Goal: Information Seeking & Learning: Learn about a topic

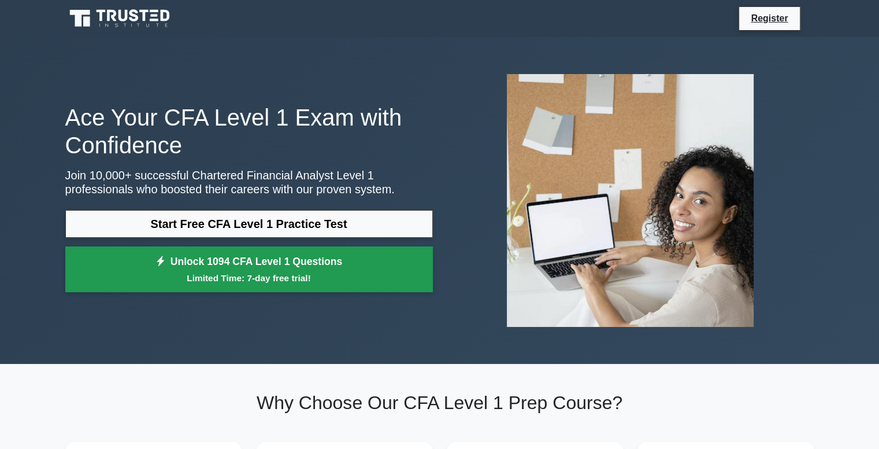
click at [284, 275] on small "Limited Time: 7-day free trial!" at bounding box center [249, 277] width 339 height 13
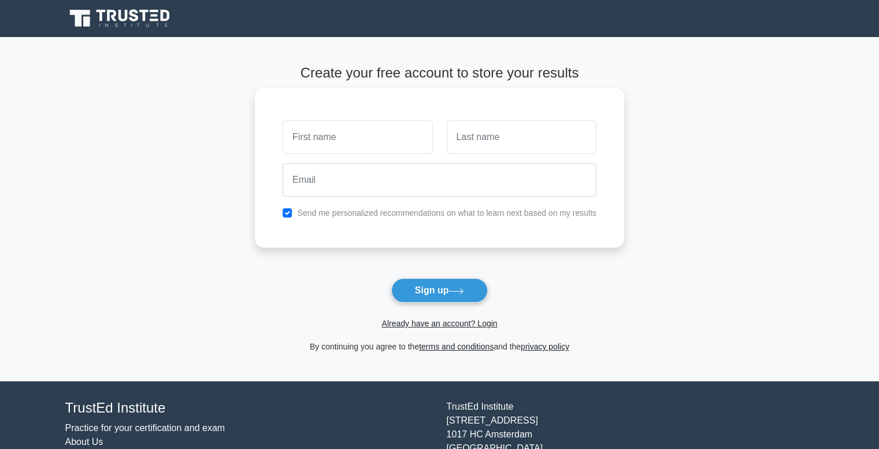
click at [338, 134] on input "text" at bounding box center [358, 137] width 150 height 34
type input "[PERSON_NAME]"
click at [510, 135] on input "text" at bounding box center [522, 137] width 150 height 34
type input "Koolwal"
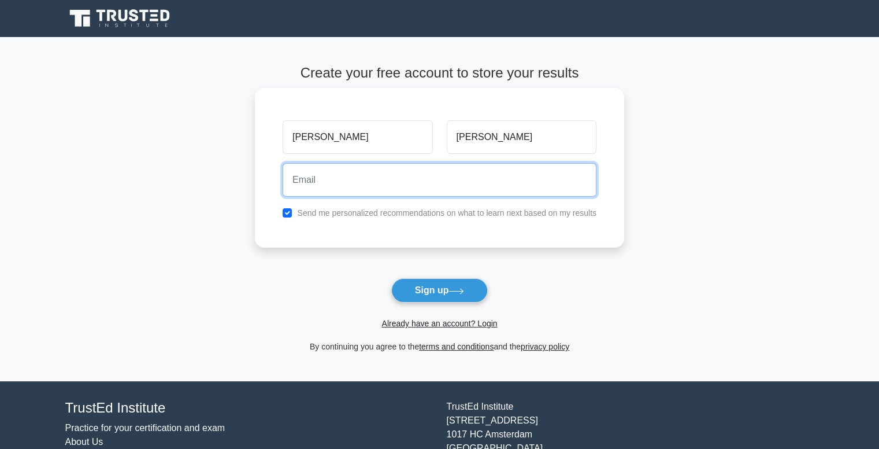
click at [492, 169] on input "email" at bounding box center [440, 180] width 314 height 34
type input "shubhamkoolwal8@gmail.com"
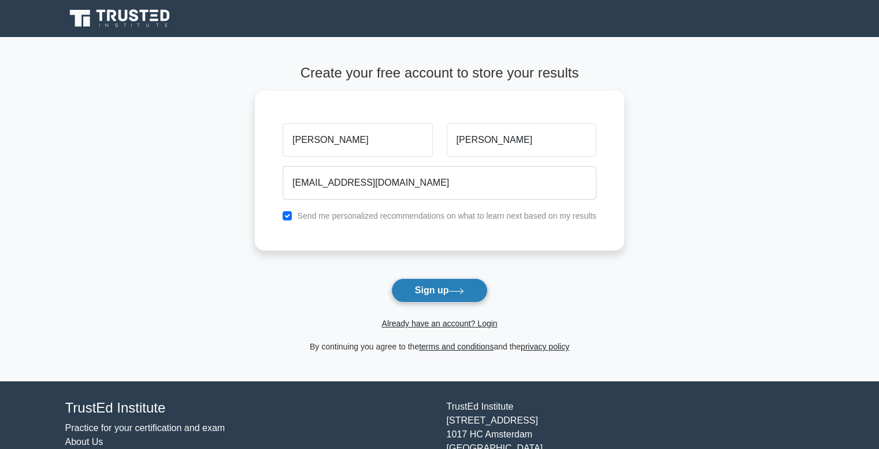
click at [445, 293] on button "Sign up" at bounding box center [439, 290] width 97 height 24
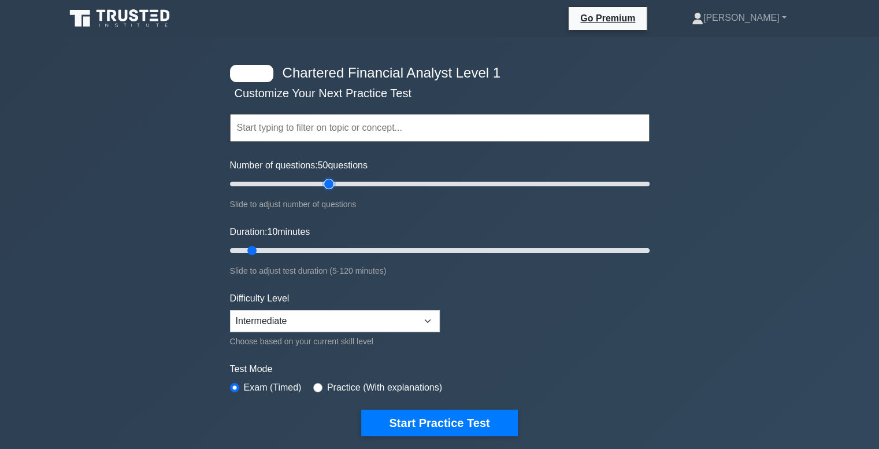
drag, startPoint x: 246, startPoint y: 180, endPoint x: 329, endPoint y: 202, distance: 86.8
type input "50"
click at [329, 191] on input "Number of questions: 50 questions" at bounding box center [440, 184] width 420 height 14
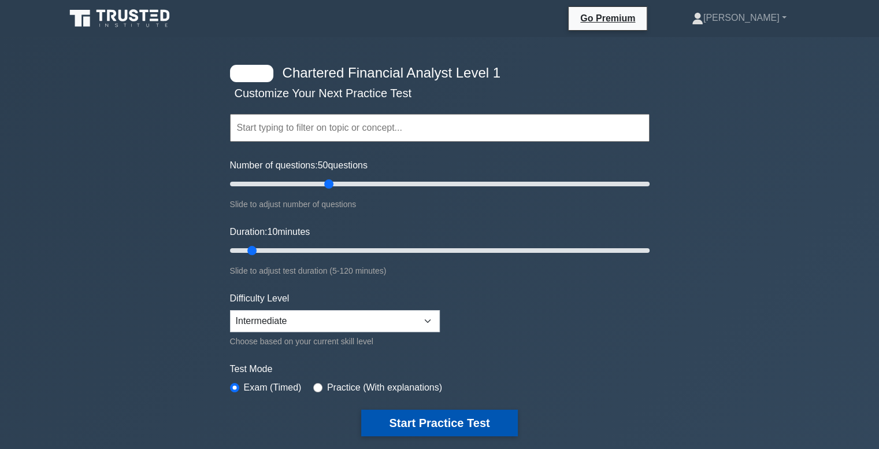
click at [410, 409] on button "Start Practice Test" at bounding box center [439, 422] width 156 height 27
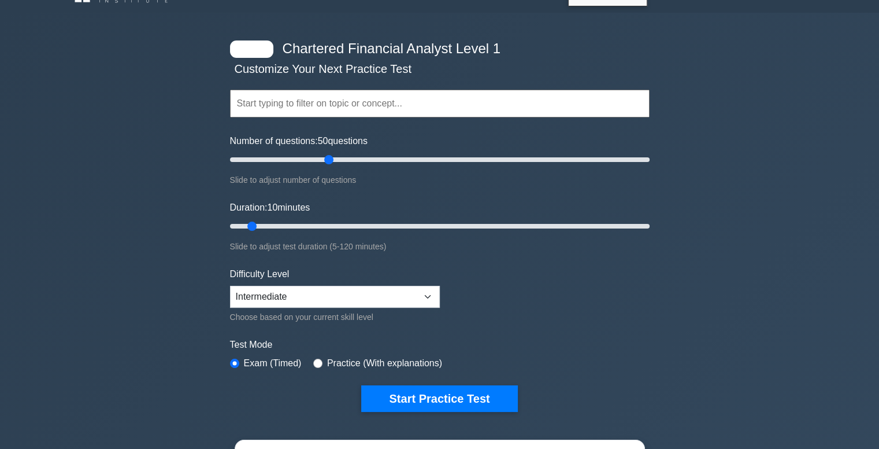
scroll to position [23, 0]
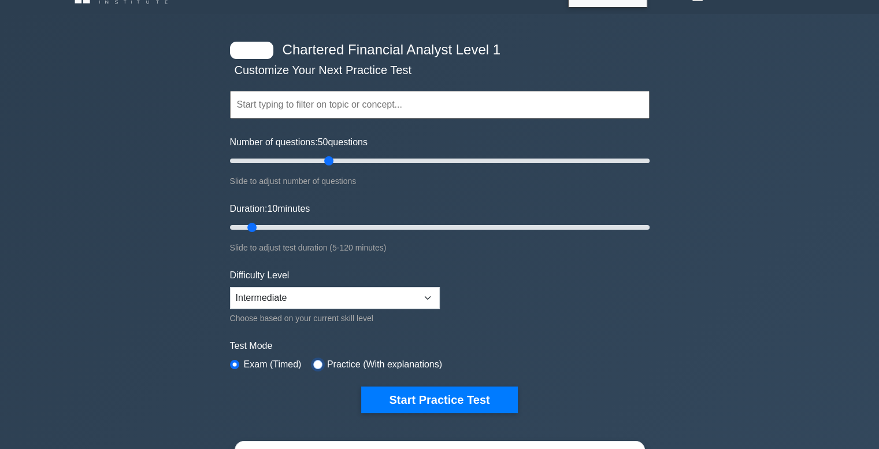
click at [319, 364] on input "radio" at bounding box center [317, 364] width 9 height 9
radio input "true"
click at [271, 366] on label "Exam (Timed)" at bounding box center [273, 364] width 58 height 14
click at [253, 366] on label "Exam (Timed)" at bounding box center [273, 364] width 58 height 14
click at [234, 360] on input "radio" at bounding box center [234, 364] width 9 height 9
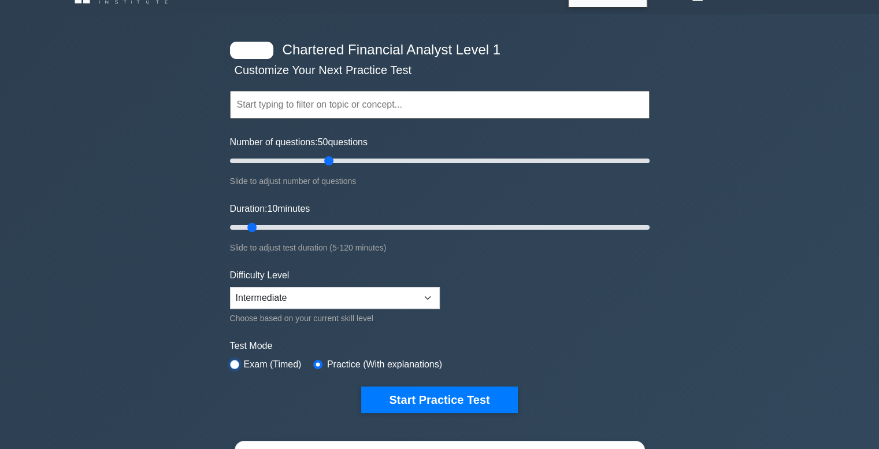
radio input "true"
click at [342, 107] on input "text" at bounding box center [440, 105] width 420 height 28
type input "50"
click at [329, 162] on input "Number of questions: 50 questions" at bounding box center [440, 161] width 420 height 14
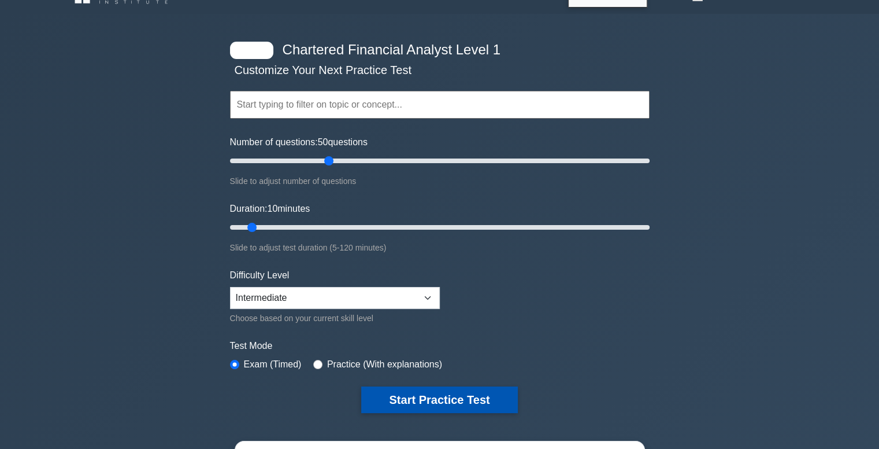
click at [429, 395] on button "Start Practice Test" at bounding box center [439, 399] width 156 height 27
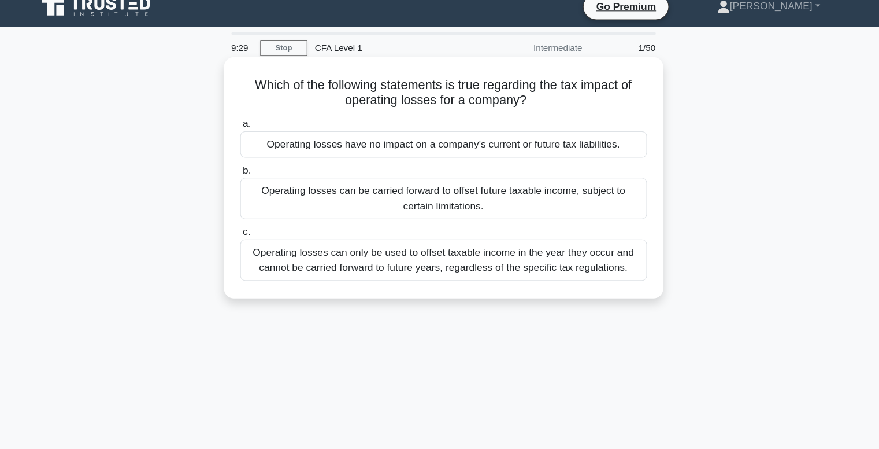
click at [439, 180] on div "Operating losses can be carried forward to offset future taxable income, subjec…" at bounding box center [440, 195] width 375 height 38
click at [253, 173] on input "b. Operating losses can be carried forward to offset future taxable income, sub…" at bounding box center [253, 169] width 0 height 8
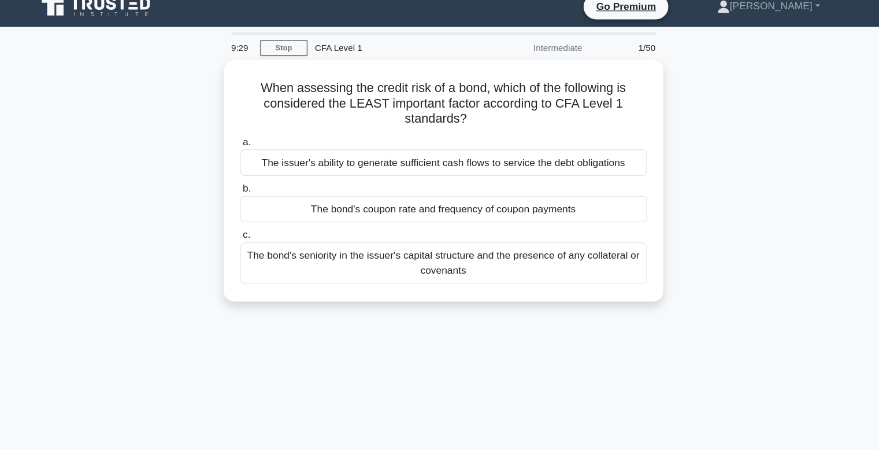
click at [439, 179] on label "b. The bond's coupon rate and frequency of coupon payments" at bounding box center [440, 198] width 375 height 38
click at [253, 182] on input "b. The bond's coupon rate and frequency of coupon payments" at bounding box center [253, 186] width 0 height 8
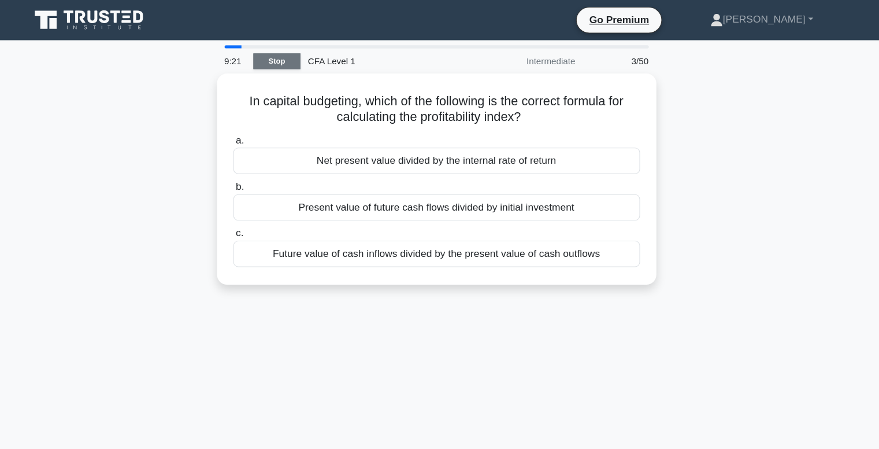
click at [275, 54] on link "Stop" at bounding box center [292, 56] width 43 height 14
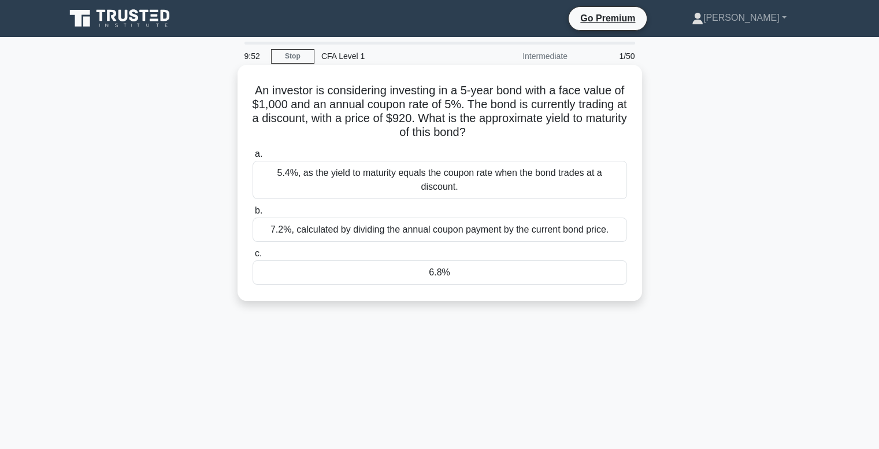
drag, startPoint x: 532, startPoint y: 132, endPoint x: 401, endPoint y: 126, distance: 131.4
click at [401, 126] on h5 "An investor is considering investing in a 5-year bond with a face value of $1,0…" at bounding box center [439, 111] width 377 height 57
drag, startPoint x: 477, startPoint y: 114, endPoint x: 438, endPoint y: 114, distance: 39.3
click at [438, 114] on h5 "An investor is considering investing in a 5-year bond with a face value of $1,0…" at bounding box center [439, 111] width 377 height 57
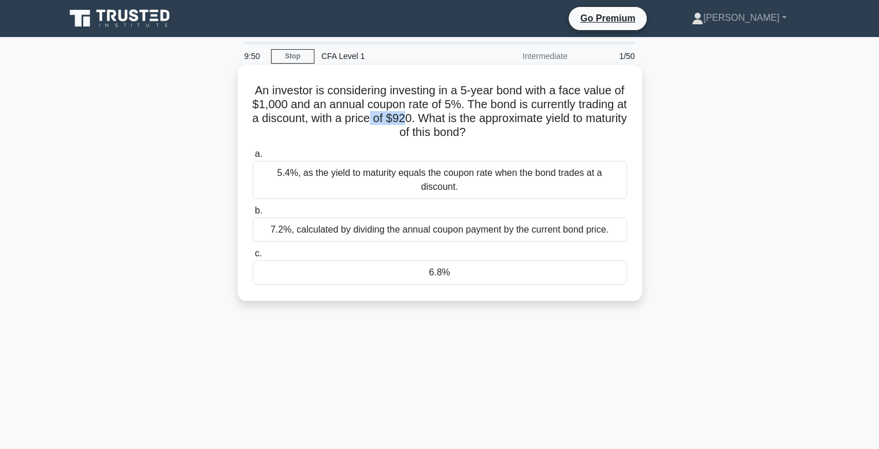
click at [438, 114] on h5 "An investor is considering investing in a 5-year bond with a face value of $1,0…" at bounding box center [439, 111] width 377 height 57
click at [477, 269] on div "6.8%" at bounding box center [440, 272] width 375 height 24
click at [253, 257] on input "c. 6.8%" at bounding box center [253, 254] width 0 height 8
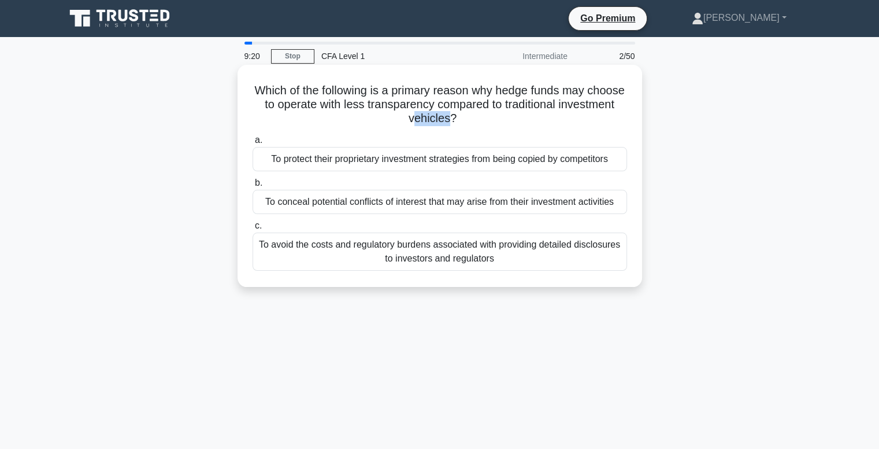
drag, startPoint x: 479, startPoint y: 118, endPoint x: 400, endPoint y: 115, distance: 78.7
click at [414, 120] on h5 "Which of the following is a primary reason why hedge funds may choose to operat…" at bounding box center [439, 104] width 377 height 43
click at [400, 115] on h5 "Which of the following is a primary reason why hedge funds may choose to operat…" at bounding box center [439, 104] width 377 height 43
click at [451, 125] on h5 "Which of the following is a primary reason why hedge funds may choose to operat…" at bounding box center [439, 104] width 377 height 43
click at [390, 120] on h5 "Which of the following is a primary reason why hedge funds may choose to operat…" at bounding box center [439, 104] width 377 height 43
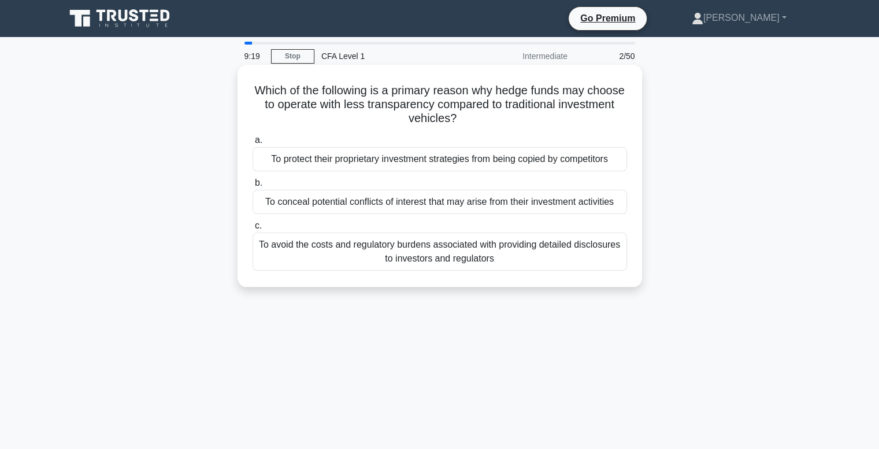
click at [529, 110] on h5 "Which of the following is a primary reason why hedge funds may choose to operat…" at bounding box center [439, 104] width 377 height 43
click at [444, 113] on h5 "Which of the following is a primary reason why hedge funds may choose to operat…" at bounding box center [439, 104] width 377 height 43
click at [481, 263] on div "To avoid the costs and regulatory burdens associated with providing detailed di…" at bounding box center [440, 251] width 375 height 38
click at [253, 229] on input "c. To avoid the costs and regulatory burdens associated with providing detailed…" at bounding box center [253, 226] width 0 height 8
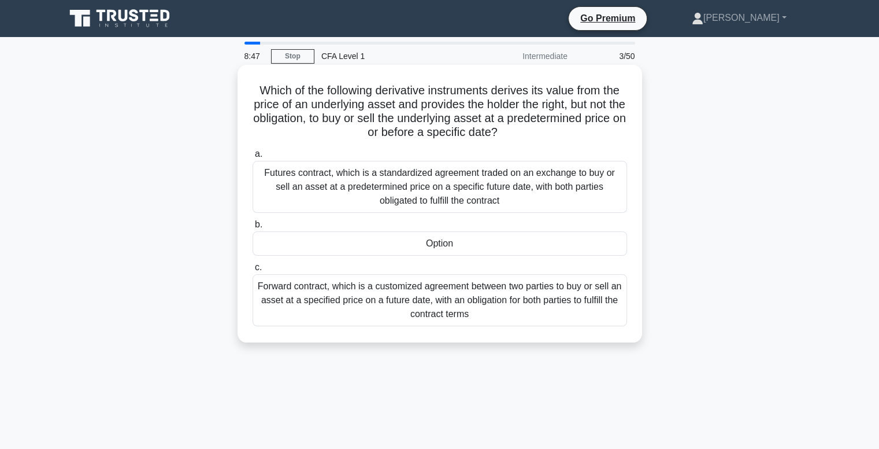
click at [488, 254] on div "Option" at bounding box center [440, 243] width 375 height 24
click at [253, 228] on input "b. Option" at bounding box center [253, 225] width 0 height 8
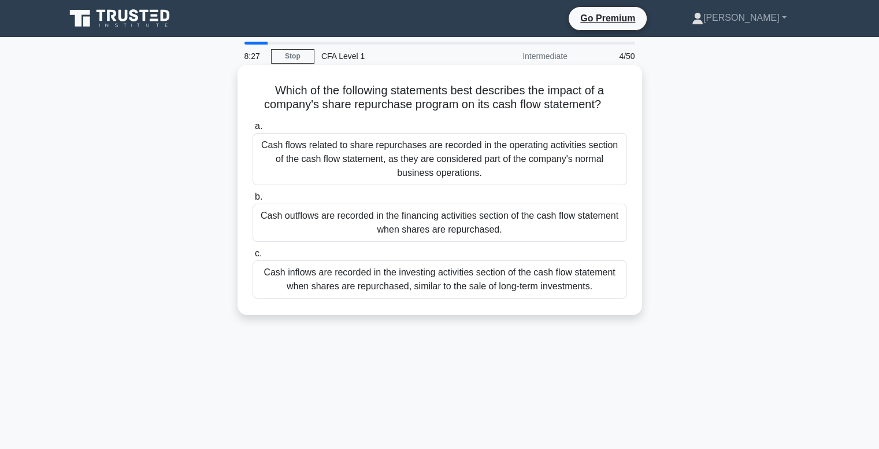
click at [455, 227] on div "Cash outflows are recorded in the financing activities section of the cash flow…" at bounding box center [440, 222] width 375 height 38
click at [253, 201] on input "b. Cash outflows are recorded in the financing activities section of the cash f…" at bounding box center [253, 197] width 0 height 8
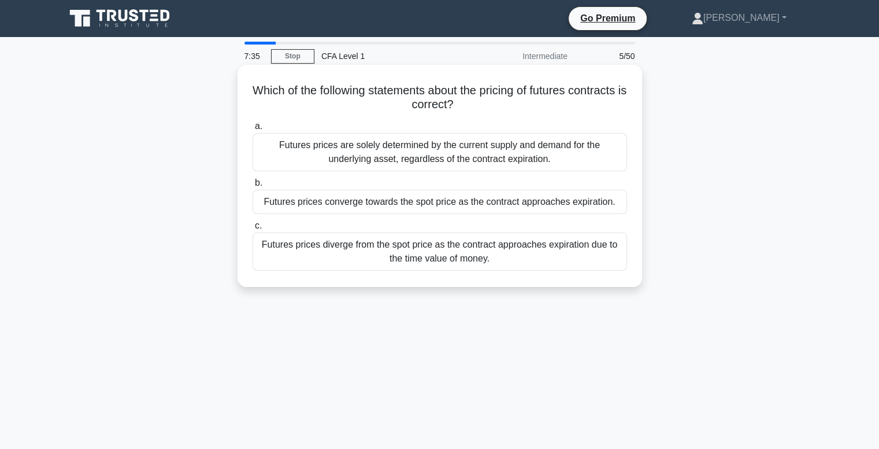
click at [397, 151] on div "Futures prices are solely determined by the current supply and demand for the u…" at bounding box center [440, 152] width 375 height 38
click at [253, 130] on input "a. Futures prices are solely determined by the current supply and demand for th…" at bounding box center [253, 127] width 0 height 8
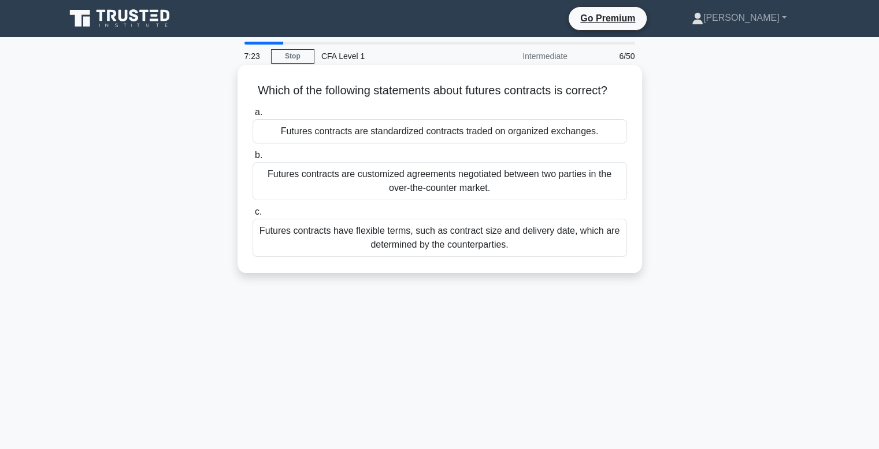
click at [419, 138] on div "Futures contracts are standardized contracts traded on organized exchanges." at bounding box center [440, 131] width 375 height 24
click at [253, 116] on input "a. Futures contracts are standardized contracts traded on organized exchanges." at bounding box center [253, 113] width 0 height 8
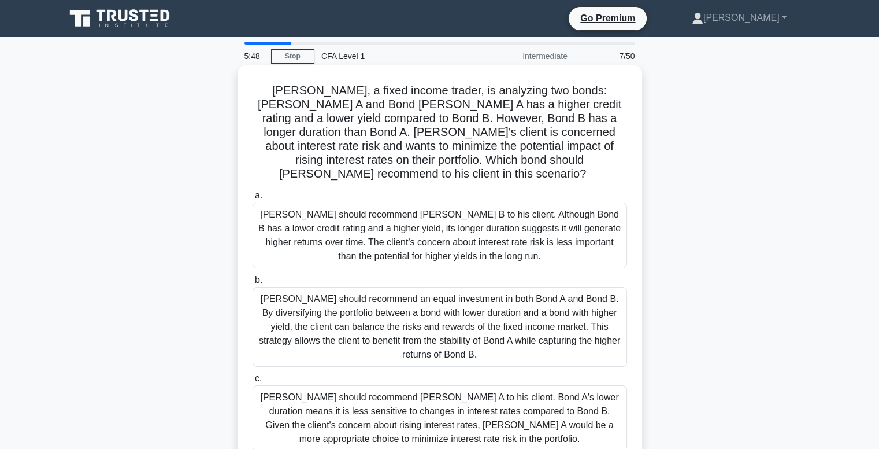
click at [440, 317] on div "Tom should recommend an equal investment in both Bond A and Bond B. By diversif…" at bounding box center [440, 327] width 375 height 80
click at [253, 284] on input "b. Tom should recommend an equal investment in both Bond A and Bond B. By diver…" at bounding box center [253, 280] width 0 height 8
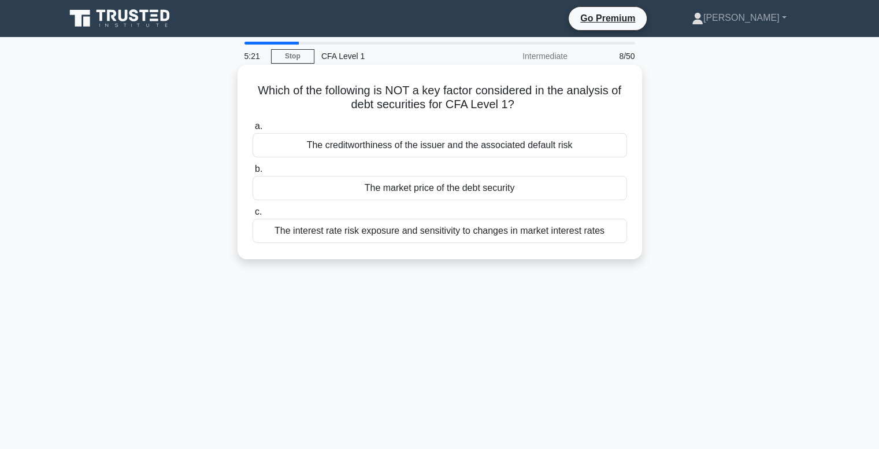
click at [372, 186] on div "The market price of the debt security" at bounding box center [440, 188] width 375 height 24
click at [253, 173] on input "b. The market price of the debt security" at bounding box center [253, 169] width 0 height 8
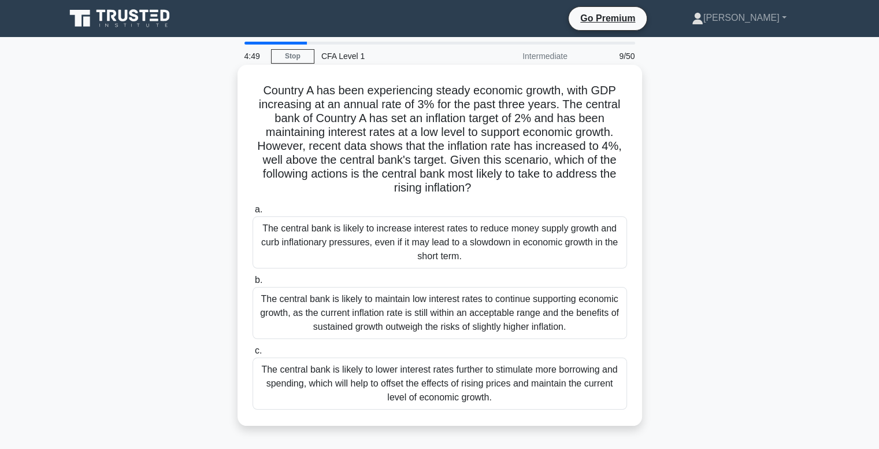
click at [398, 231] on div "The central bank is likely to increase interest rates to reduce money supply gr…" at bounding box center [440, 242] width 375 height 52
click at [253, 213] on input "a. The central bank is likely to increase interest rates to reduce money supply…" at bounding box center [253, 210] width 0 height 8
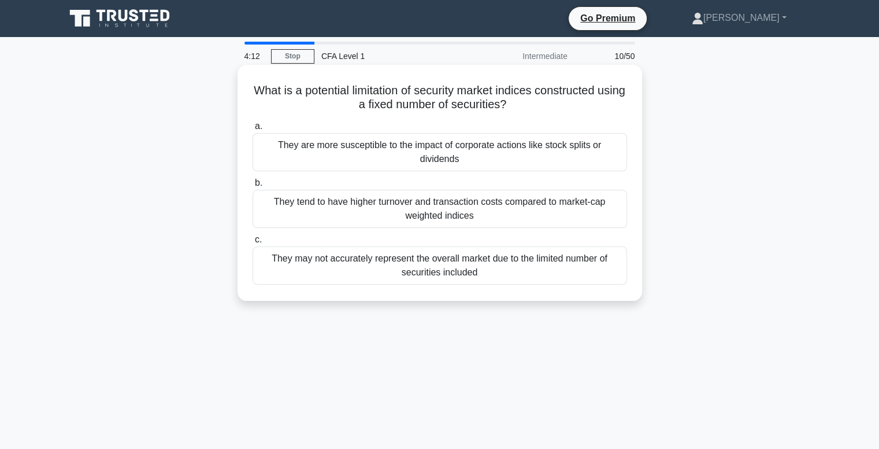
click at [403, 272] on div "They may not accurately represent the overall market due to the limited number …" at bounding box center [440, 265] width 375 height 38
click at [253, 243] on input "c. They may not accurately represent the overall market due to the limited numb…" at bounding box center [253, 240] width 0 height 8
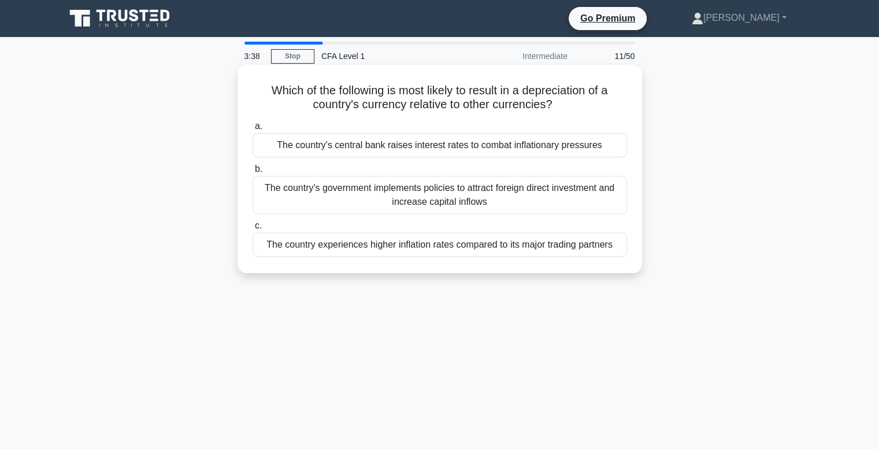
click at [436, 204] on div "The country's government implements policies to attract foreign direct investme…" at bounding box center [440, 195] width 375 height 38
click at [253, 173] on input "b. The country's government implements policies to attract foreign direct inves…" at bounding box center [253, 169] width 0 height 8
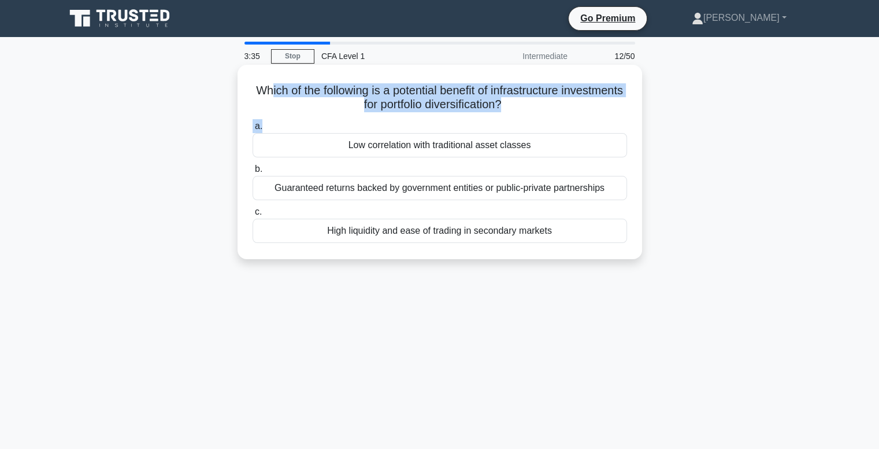
drag, startPoint x: 550, startPoint y: 118, endPoint x: 295, endPoint y: 91, distance: 257.0
click at [295, 91] on div "Which of the following is a potential benefit of infrastructure investments for…" at bounding box center [439, 161] width 395 height 185
click at [295, 91] on h5 "Which of the following is a potential benefit of infrastructure investments for…" at bounding box center [439, 97] width 377 height 29
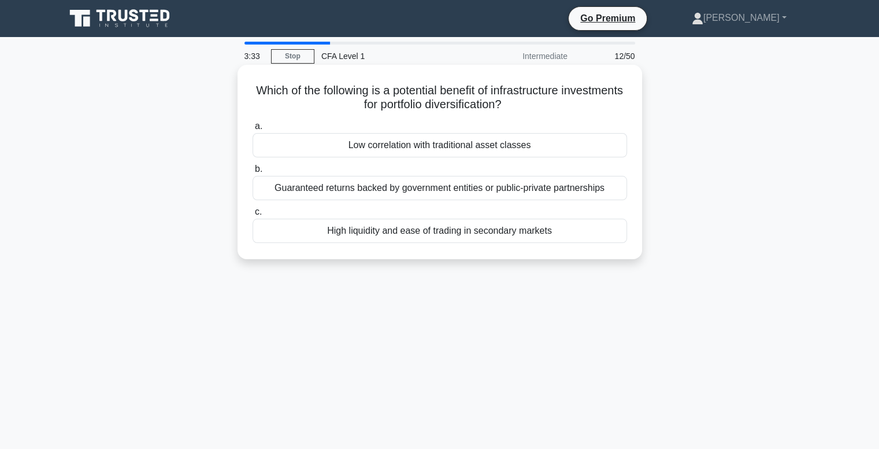
drag, startPoint x: 291, startPoint y: 87, endPoint x: 553, endPoint y: 102, distance: 262.3
click at [553, 102] on h5 "Which of the following is a potential benefit of infrastructure investments for…" at bounding box center [439, 97] width 377 height 29
click at [509, 102] on icon at bounding box center [505, 104] width 8 height 13
click at [512, 148] on div "Low correlation with traditional asset classes" at bounding box center [440, 145] width 375 height 24
click at [253, 130] on input "a. Low correlation with traditional asset classes" at bounding box center [253, 127] width 0 height 8
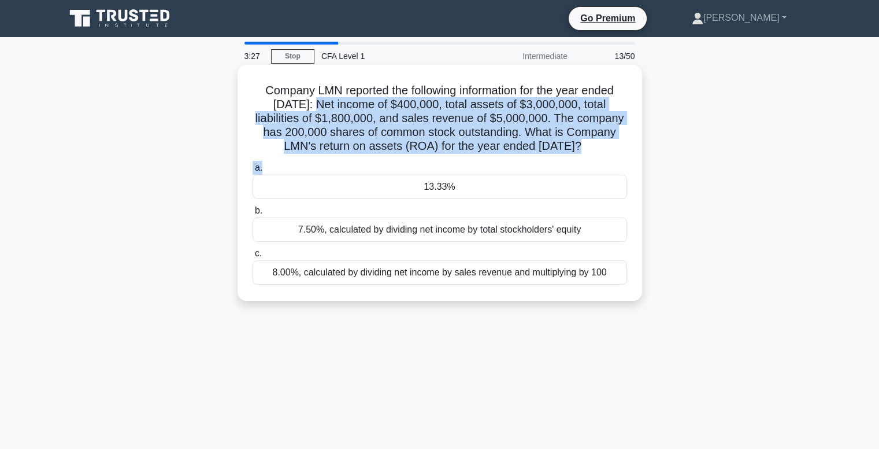
drag, startPoint x: 446, startPoint y: 171, endPoint x: 306, endPoint y: 112, distance: 152.0
click at [306, 112] on div "Company LMN reported the following information for the year ended December 31, …" at bounding box center [439, 182] width 395 height 227
click at [306, 112] on h5 "Company LMN reported the following information for the year ended December 31, …" at bounding box center [439, 118] width 377 height 71
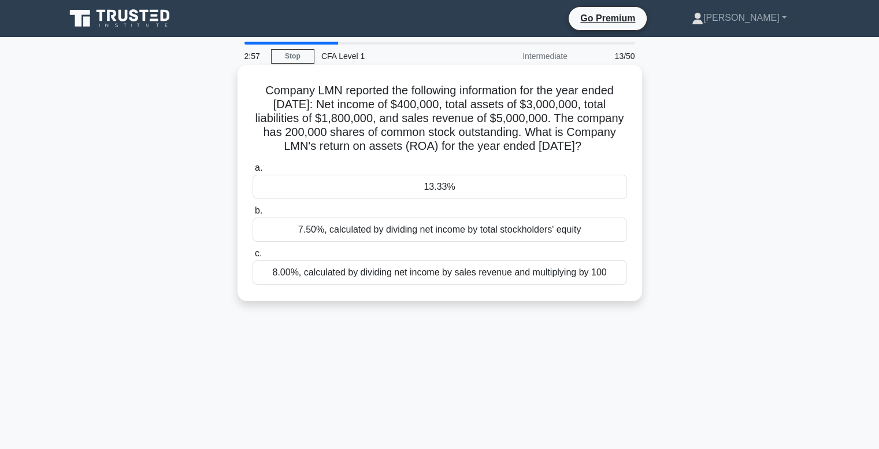
click at [422, 199] on div "13.33%" at bounding box center [440, 187] width 375 height 24
click at [253, 172] on input "a. 13.33%" at bounding box center [253, 168] width 0 height 8
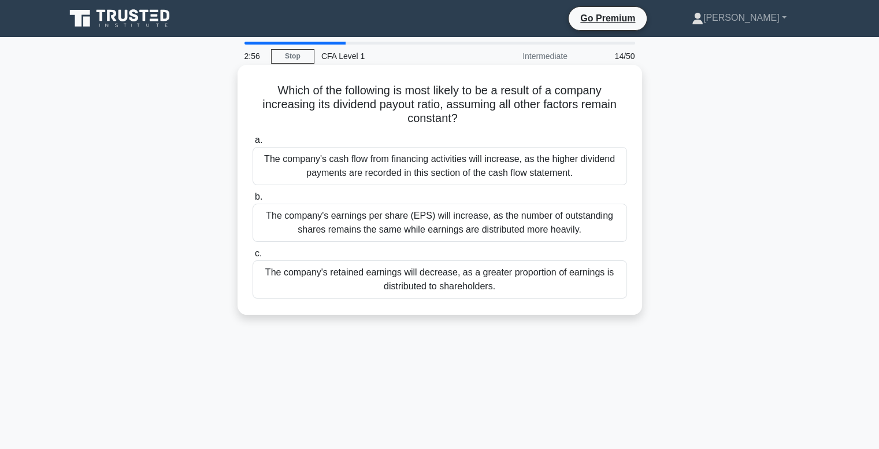
drag, startPoint x: 464, startPoint y: 127, endPoint x: 364, endPoint y: 90, distance: 106.6
click at [364, 90] on h5 "Which of the following is most likely to be a result of a company increasing it…" at bounding box center [439, 104] width 377 height 43
drag, startPoint x: 460, startPoint y: 112, endPoint x: 336, endPoint y: 88, distance: 126.1
click at [336, 88] on h5 "Which of the following is most likely to be a result of a company increasing it…" at bounding box center [439, 104] width 377 height 43
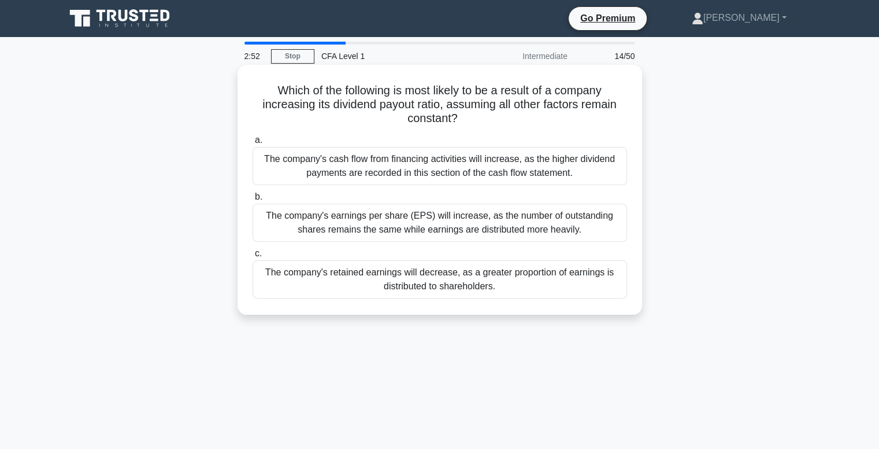
click at [336, 88] on h5 "Which of the following is most likely to be a result of a company increasing it…" at bounding box center [439, 104] width 377 height 43
click at [437, 271] on div "The company's retained earnings will decrease, as a greater proportion of earni…" at bounding box center [440, 279] width 375 height 38
click at [253, 257] on input "c. The company's retained earnings will decrease, as a greater proportion of ea…" at bounding box center [253, 254] width 0 height 8
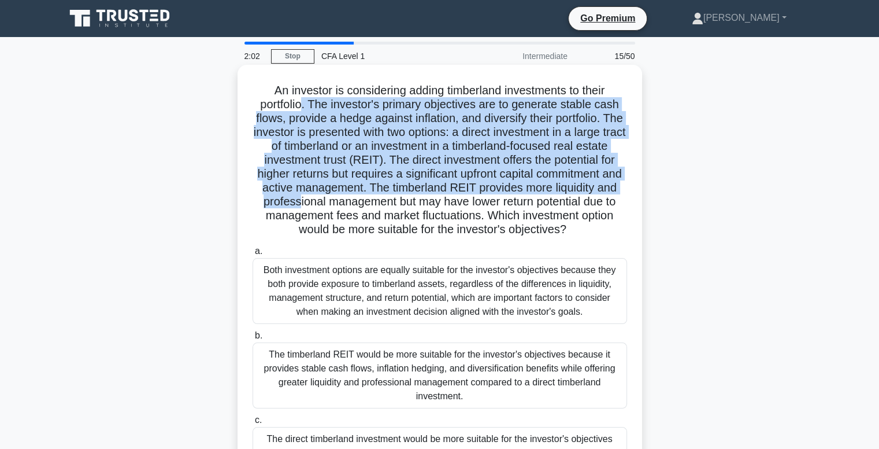
drag, startPoint x: 299, startPoint y: 108, endPoint x: 405, endPoint y: 209, distance: 146.0
click at [405, 209] on h5 "An investor is considering adding timberland investments to their portfolio. Th…" at bounding box center [439, 160] width 377 height 154
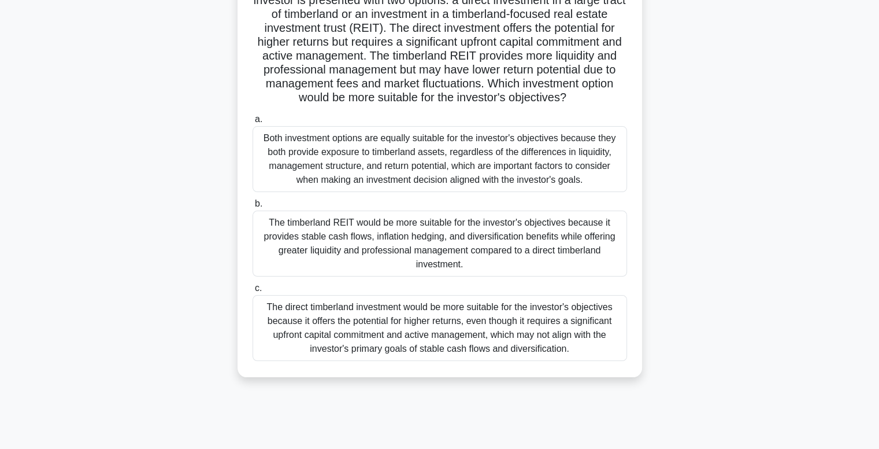
scroll to position [129, 0]
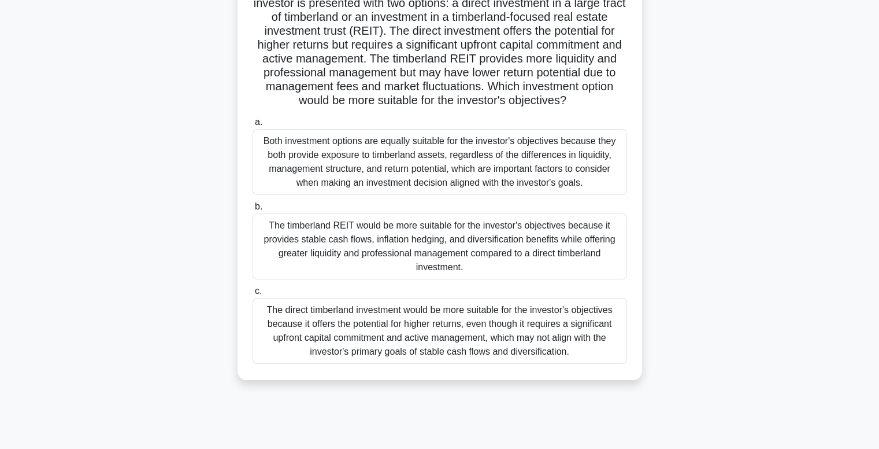
click at [468, 336] on div "The direct timberland investment would be more suitable for the investor's obje…" at bounding box center [440, 331] width 375 height 66
click at [253, 295] on input "c. The direct timberland investment would be more suitable for the investor's o…" at bounding box center [253, 291] width 0 height 8
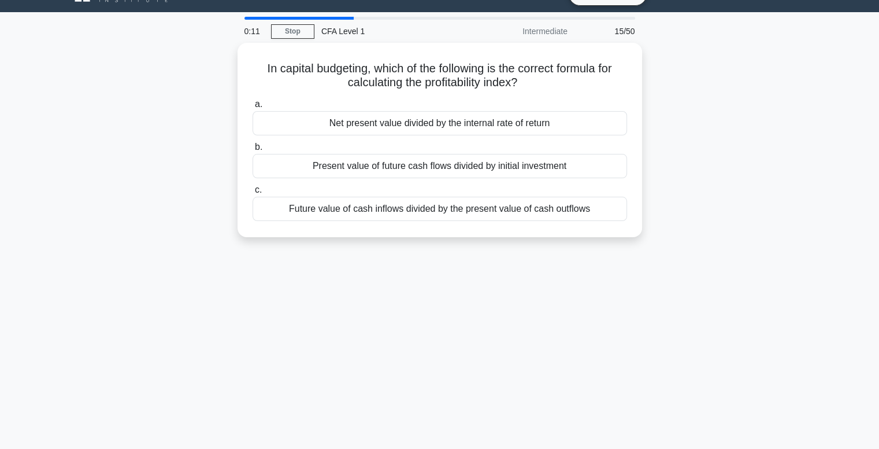
scroll to position [0, 0]
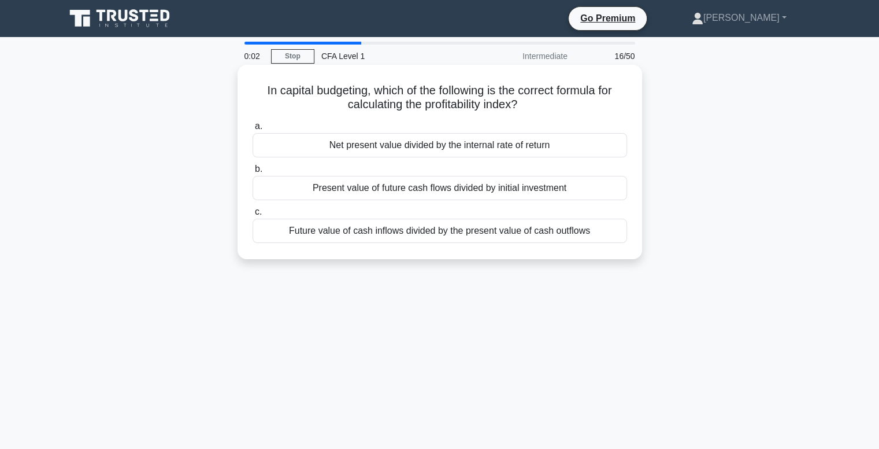
click at [414, 195] on div "Present value of future cash flows divided by initial investment" at bounding box center [440, 188] width 375 height 24
click at [253, 173] on input "b. Present value of future cash flows divided by initial investment" at bounding box center [253, 169] width 0 height 8
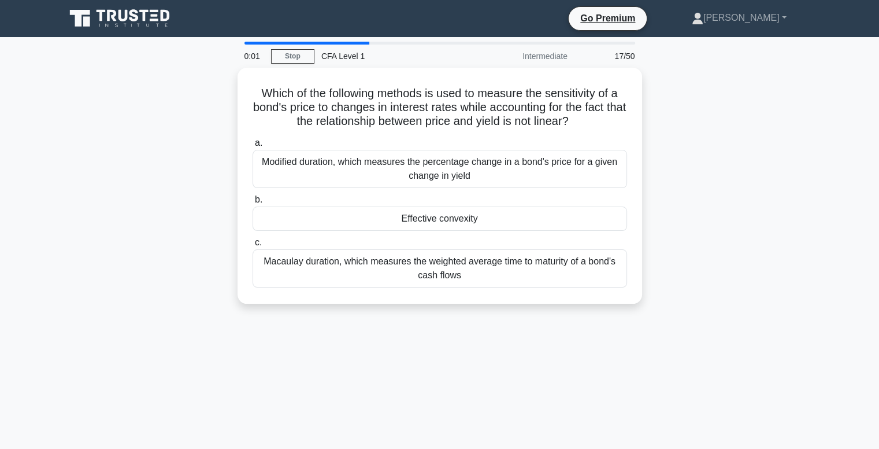
click at [414, 195] on label "b. Effective convexity" at bounding box center [440, 211] width 375 height 38
click at [253, 196] on input "b. Effective convexity" at bounding box center [253, 200] width 0 height 8
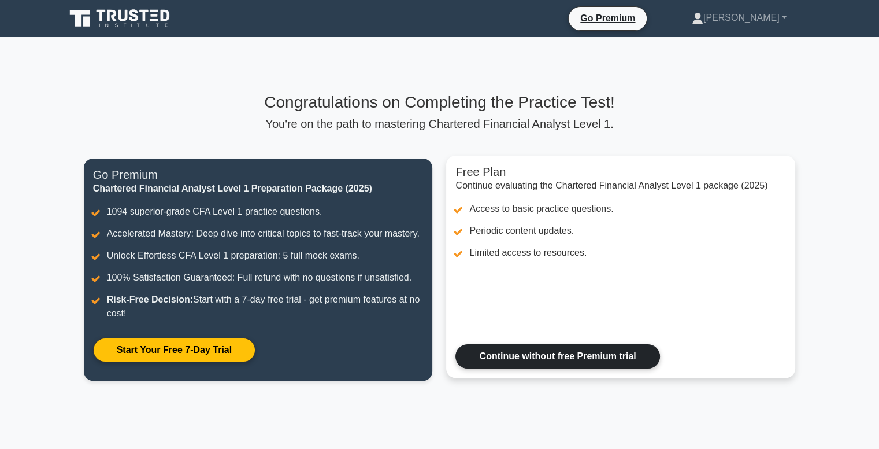
click at [531, 355] on link "Continue without free Premium trial" at bounding box center [557, 356] width 204 height 24
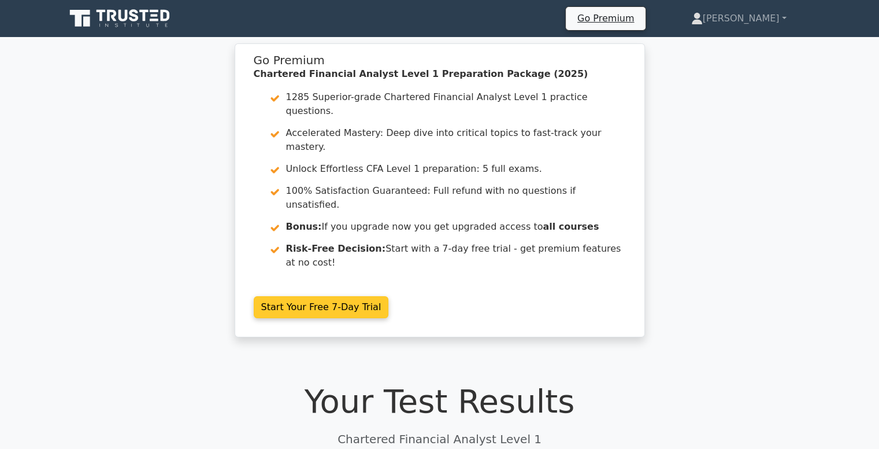
click at [321, 296] on link "Start Your Free 7-Day Trial" at bounding box center [321, 307] width 135 height 22
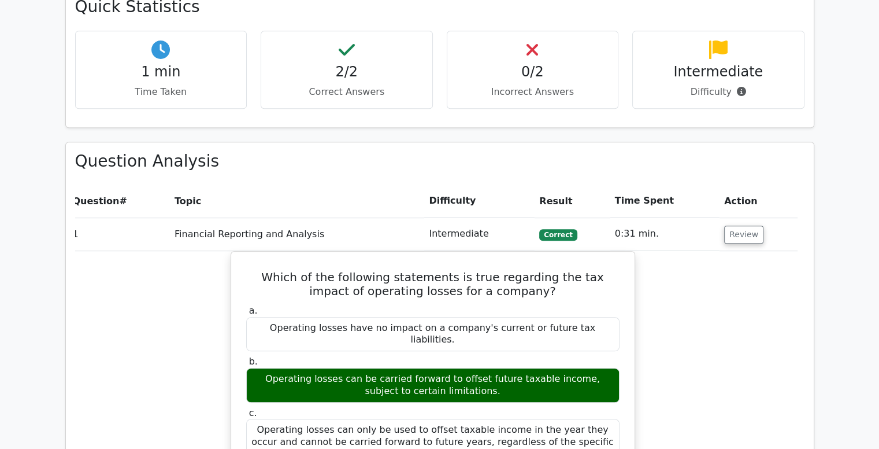
scroll to position [687, 0]
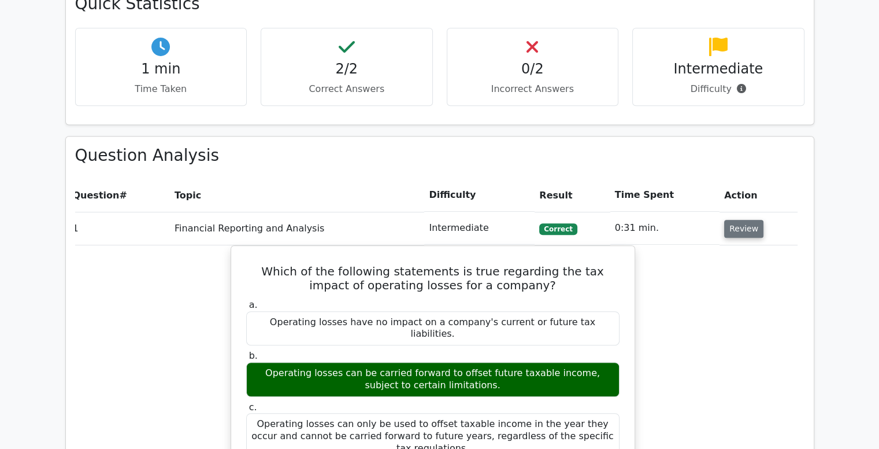
click at [740, 220] on button "Review" at bounding box center [743, 229] width 39 height 18
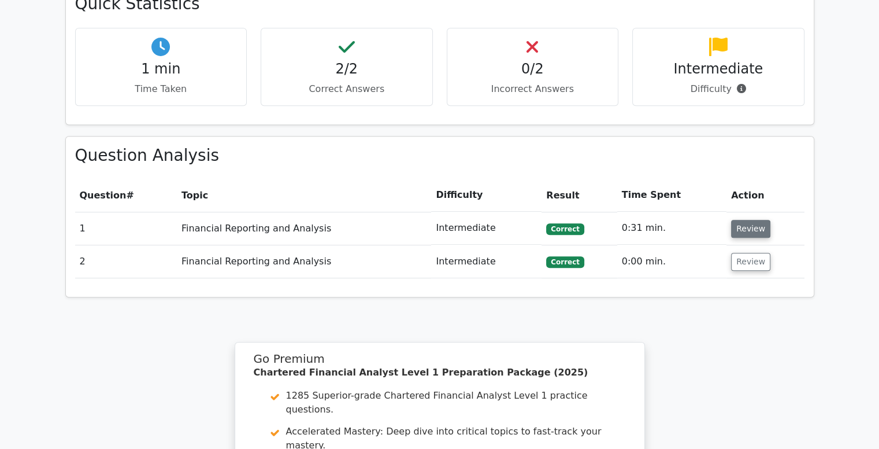
scroll to position [0, 0]
click at [731, 253] on button "Review" at bounding box center [750, 262] width 39 height 18
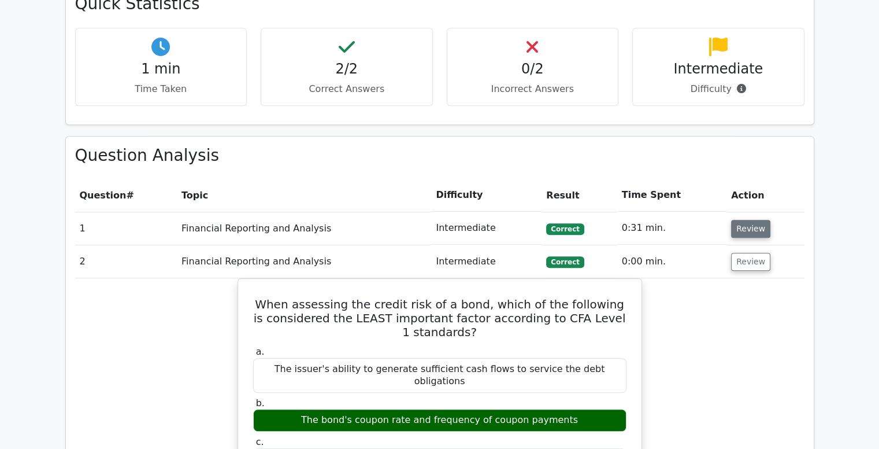
click at [733, 220] on button "Review" at bounding box center [750, 229] width 39 height 18
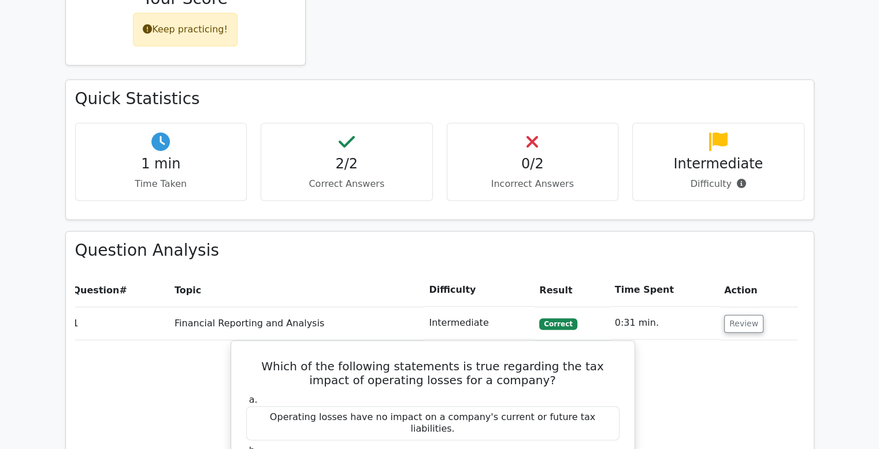
scroll to position [580, 0]
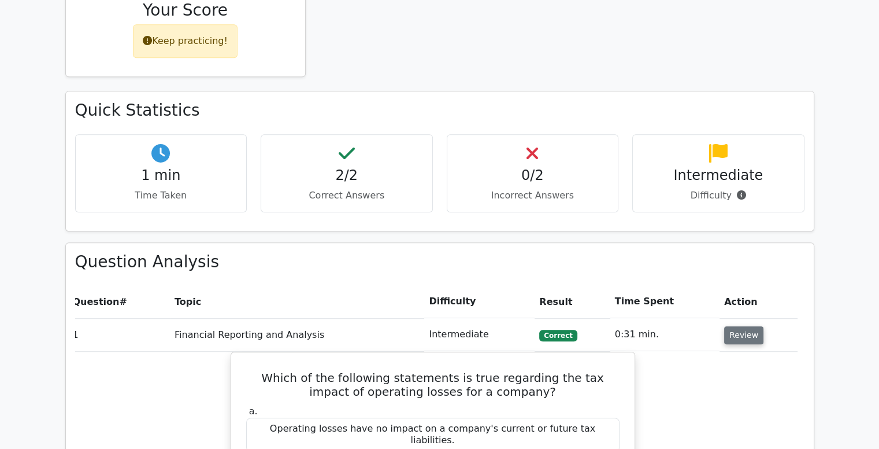
click at [727, 326] on button "Review" at bounding box center [743, 335] width 39 height 18
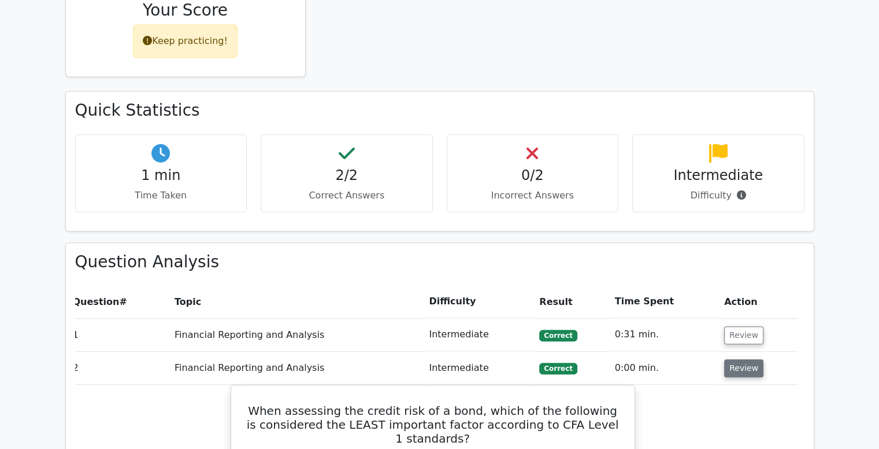
click at [737, 359] on button "Review" at bounding box center [743, 368] width 39 height 18
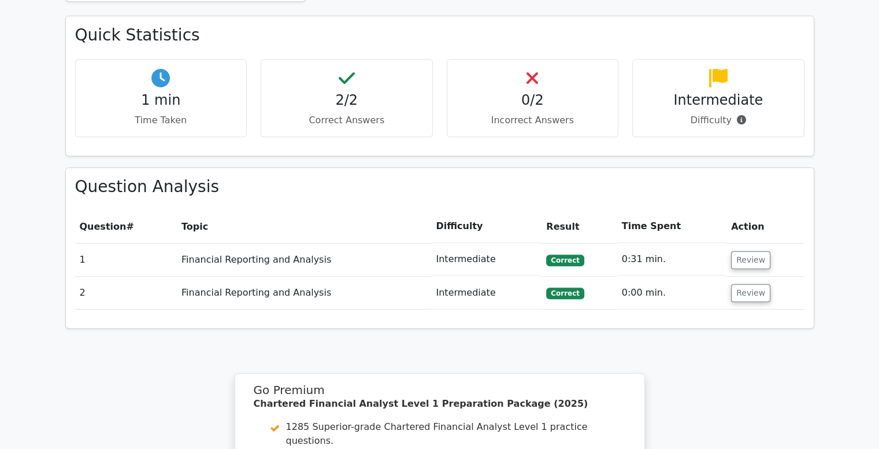
scroll to position [654, 0]
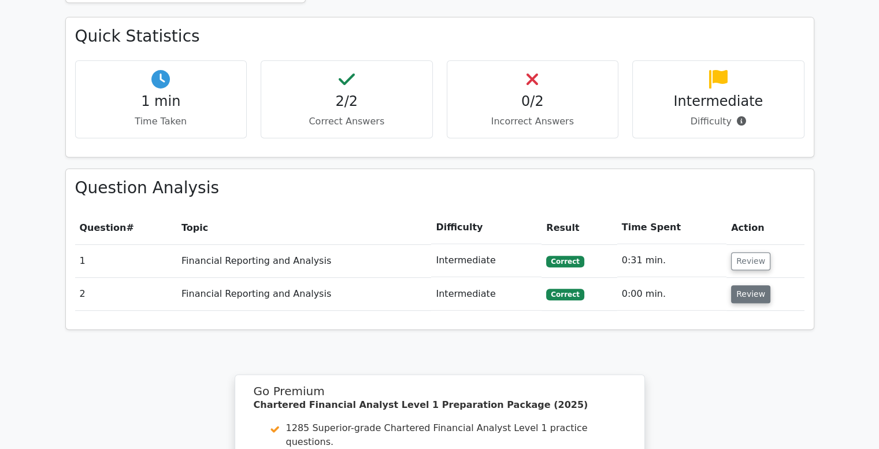
click at [746, 285] on button "Review" at bounding box center [750, 294] width 39 height 18
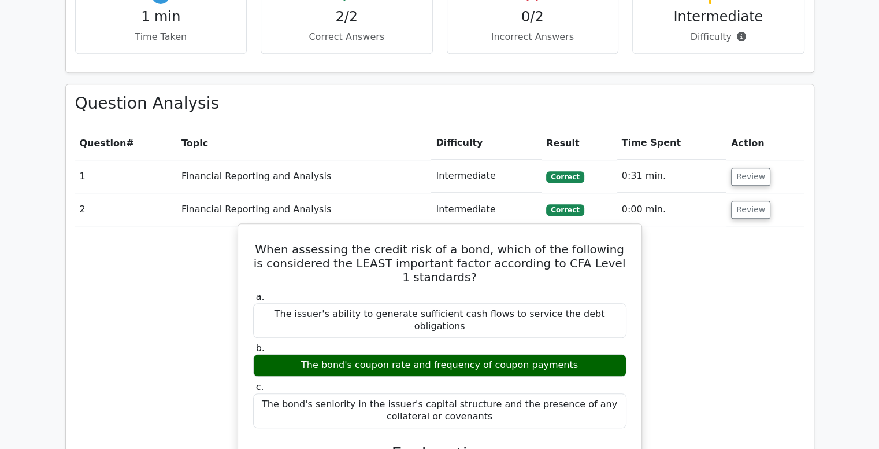
scroll to position [744, 0]
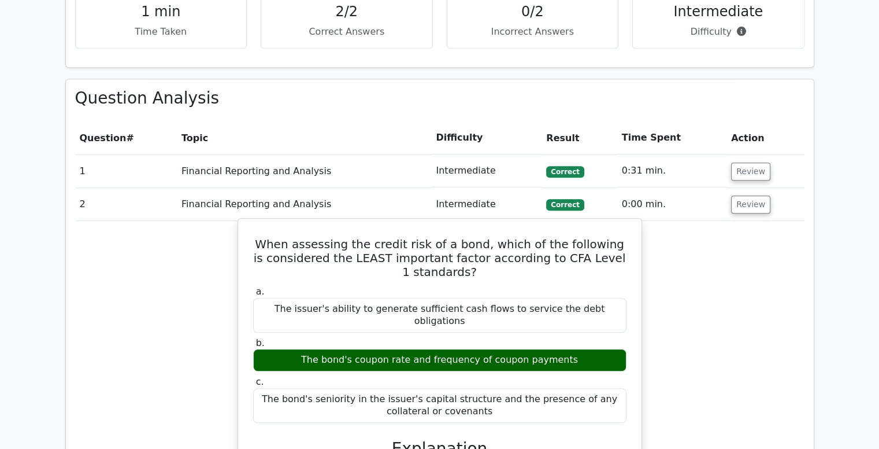
drag, startPoint x: 578, startPoint y: 288, endPoint x: 468, endPoint y: 288, distance: 109.8
click at [468, 349] on div "The bond's coupon rate and frequency of coupon payments" at bounding box center [439, 360] width 373 height 23
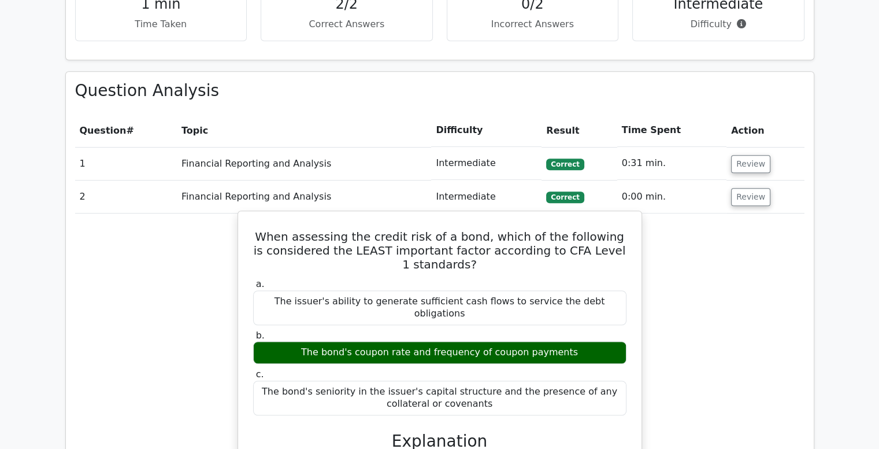
scroll to position [751, 0]
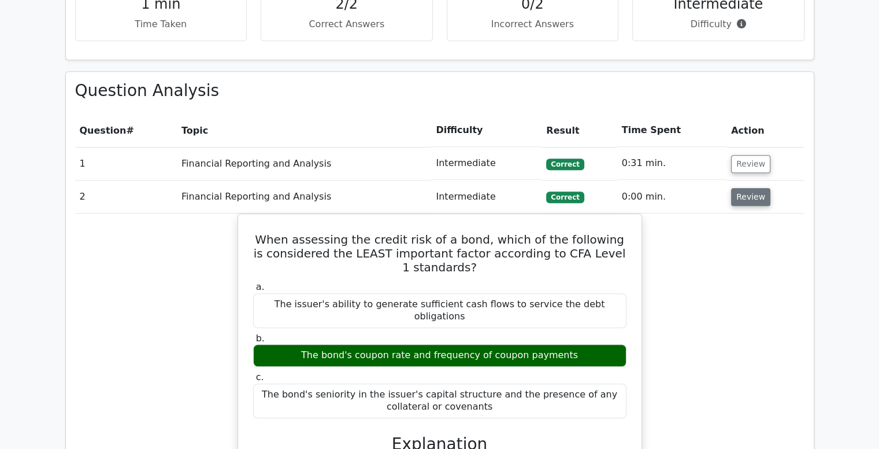
click at [739, 188] on button "Review" at bounding box center [750, 197] width 39 height 18
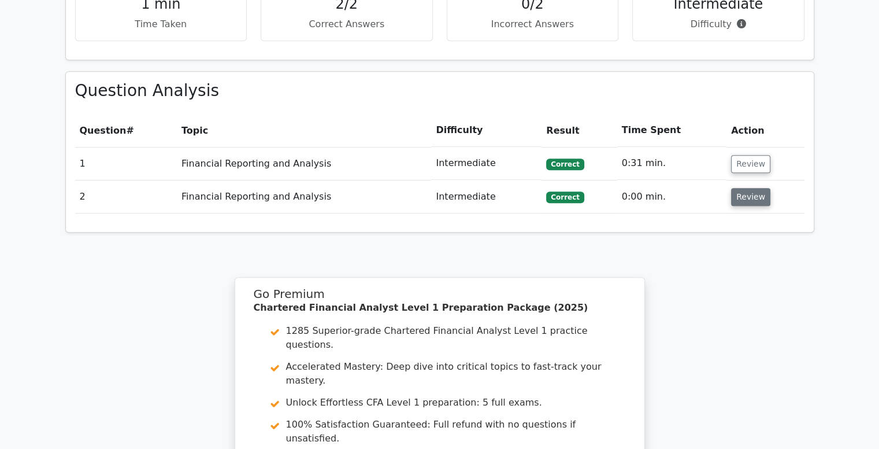
click at [738, 188] on button "Review" at bounding box center [750, 197] width 39 height 18
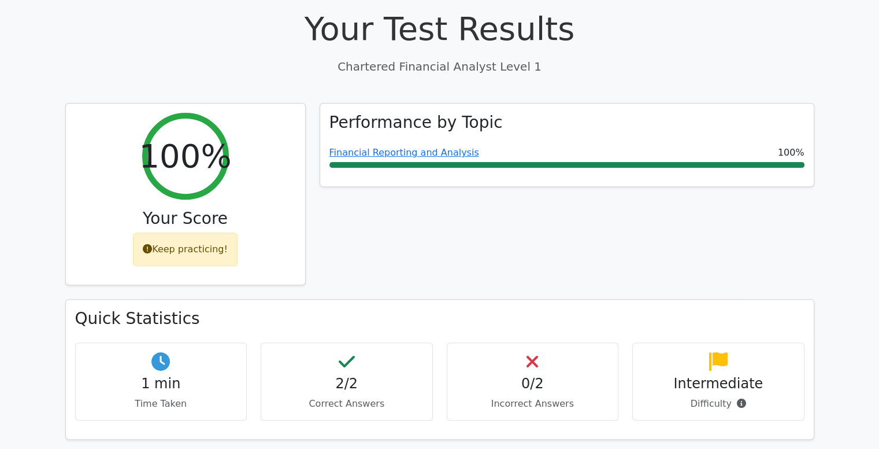
scroll to position [0, 0]
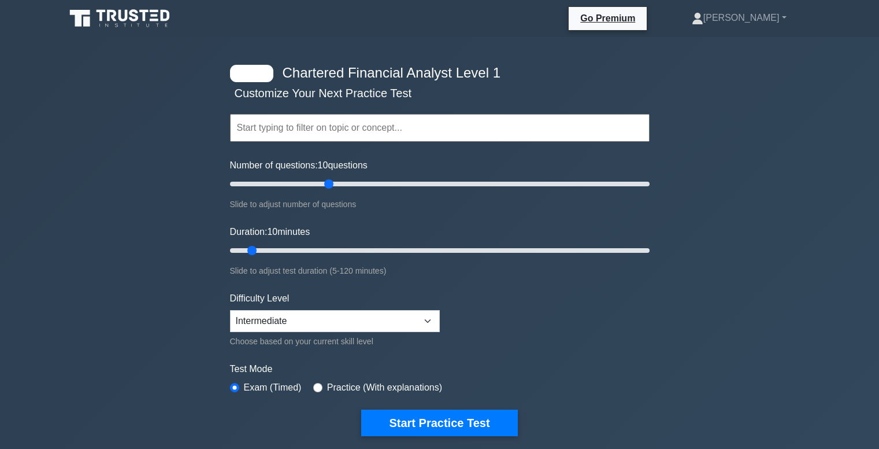
scroll to position [23, 0]
